Goal: Information Seeking & Learning: Learn about a topic

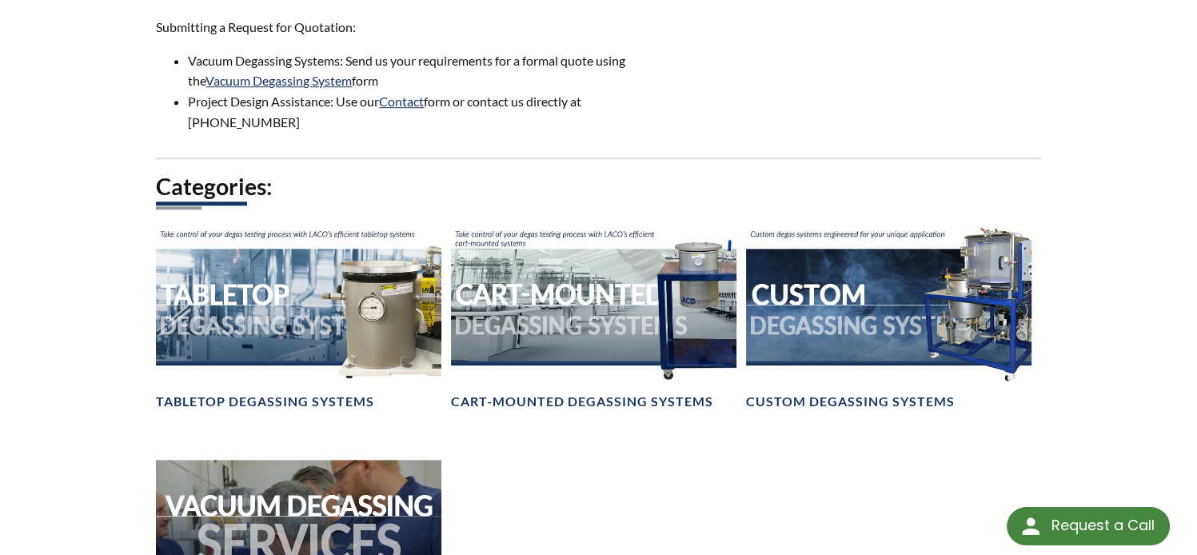
scroll to position [1119, 0]
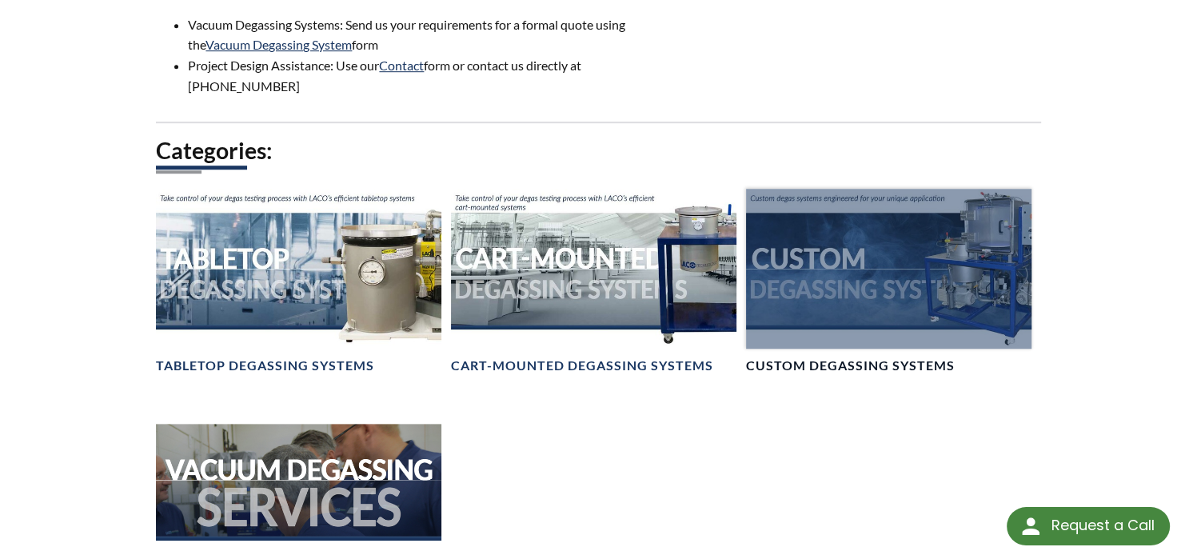
click at [879, 282] on div at bounding box center [888, 269] width 285 height 160
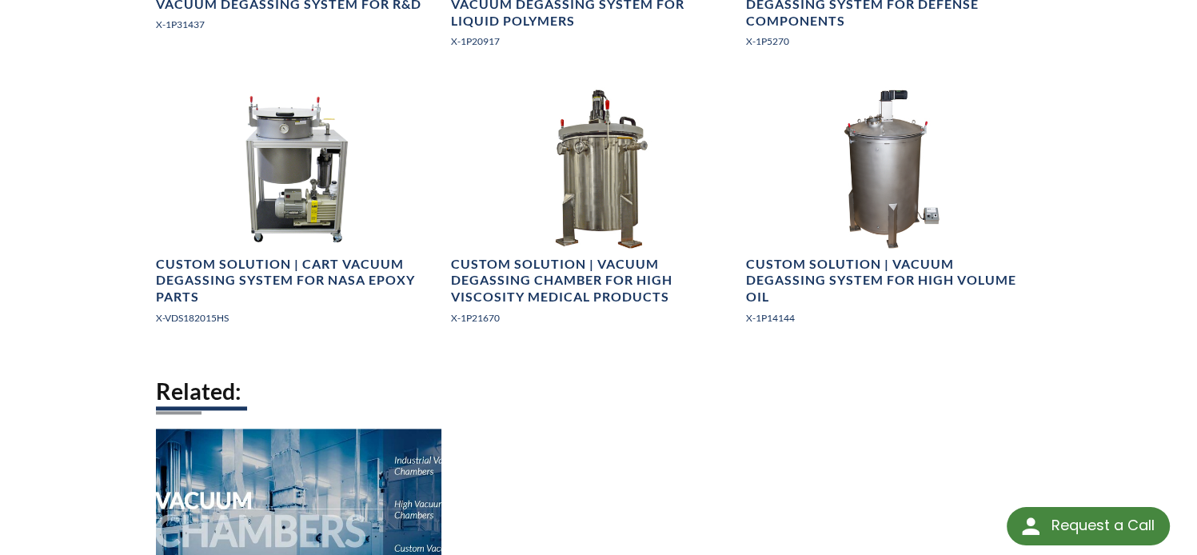
scroll to position [1999, 0]
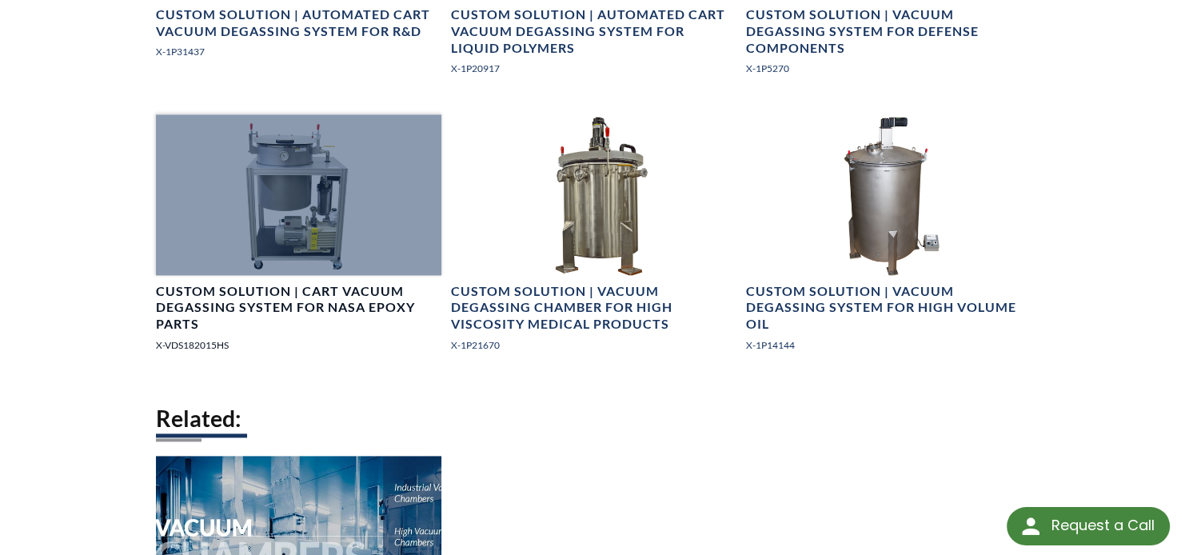
click at [236, 311] on h4 "Custom Solution | Cart Vacuum Degassing System for NASA Epoxy Parts" at bounding box center [298, 308] width 285 height 50
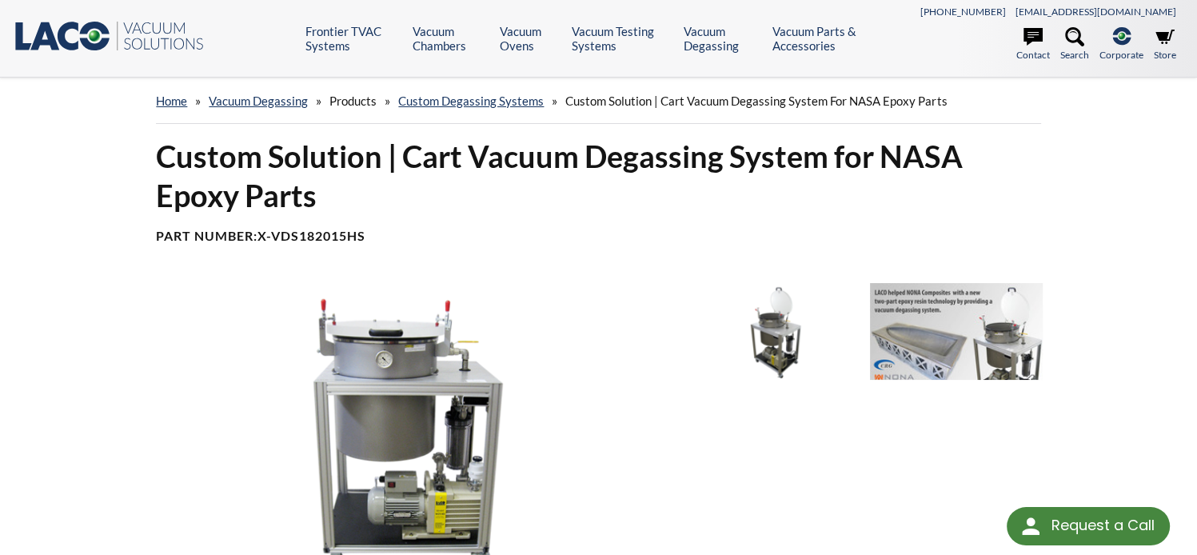
select select "Language Translate Widget"
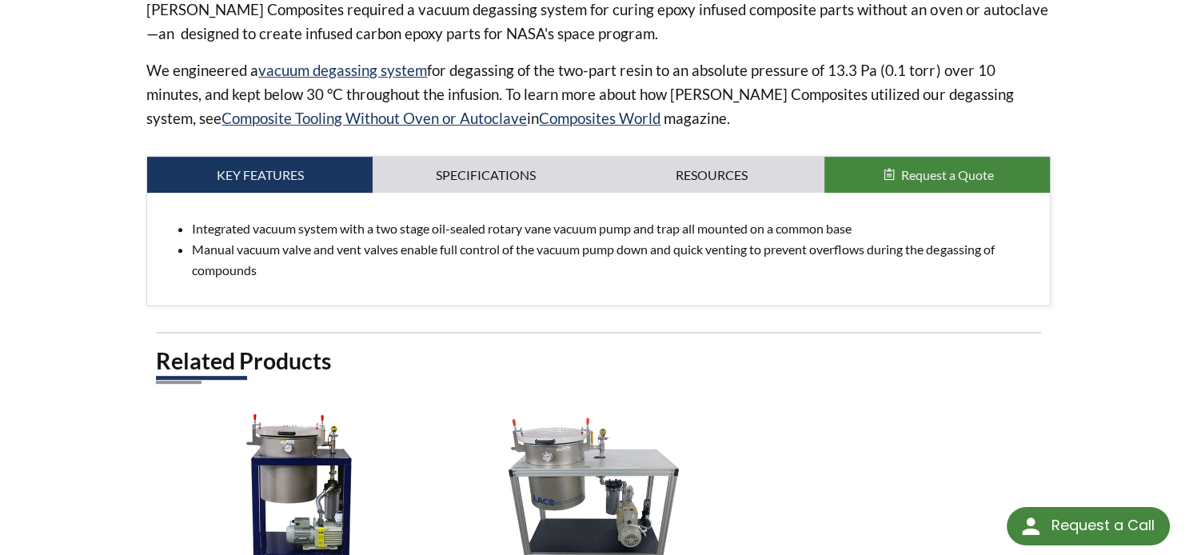
scroll to position [369, 0]
